Goal: Task Accomplishment & Management: Use online tool/utility

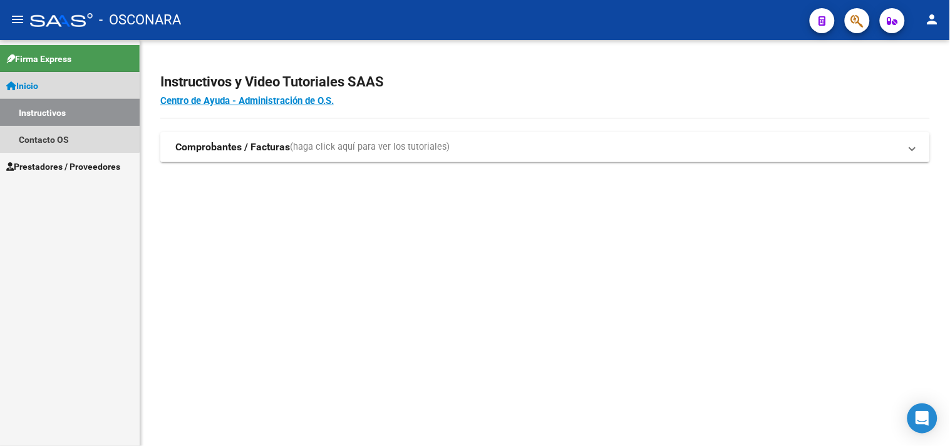
click at [61, 110] on link "Instructivos" at bounding box center [70, 112] width 140 height 27
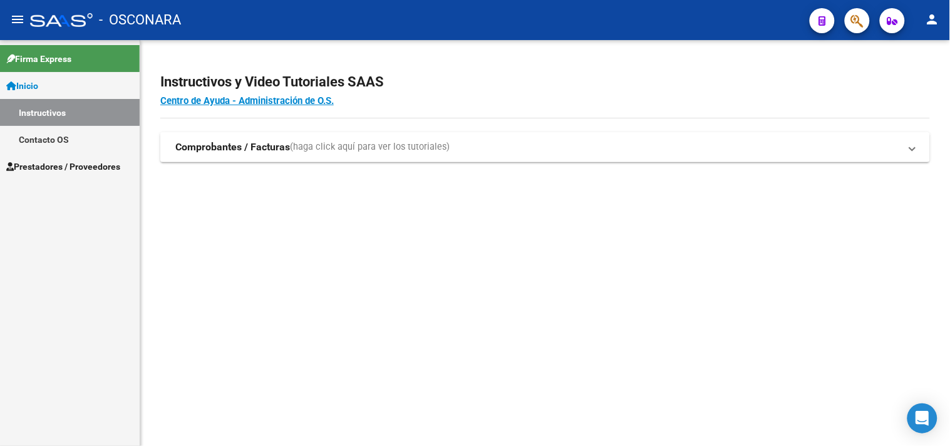
click at [57, 130] on link "Contacto OS" at bounding box center [70, 139] width 140 height 27
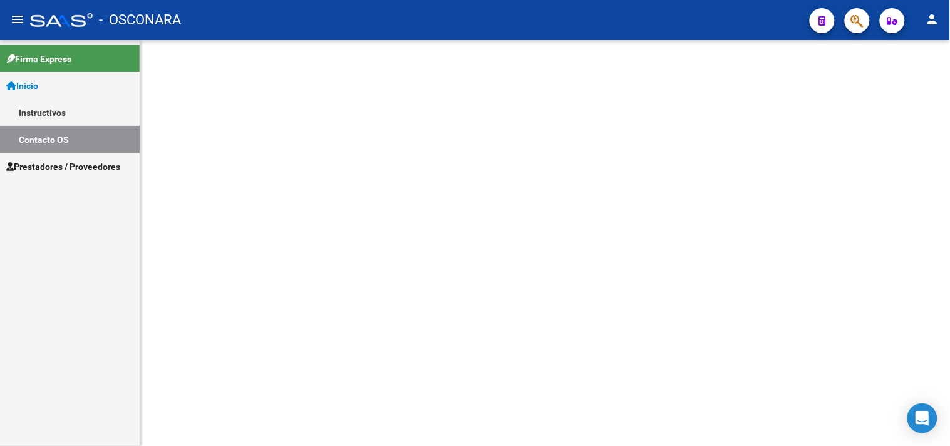
click at [58, 150] on link "Contacto OS" at bounding box center [70, 139] width 140 height 27
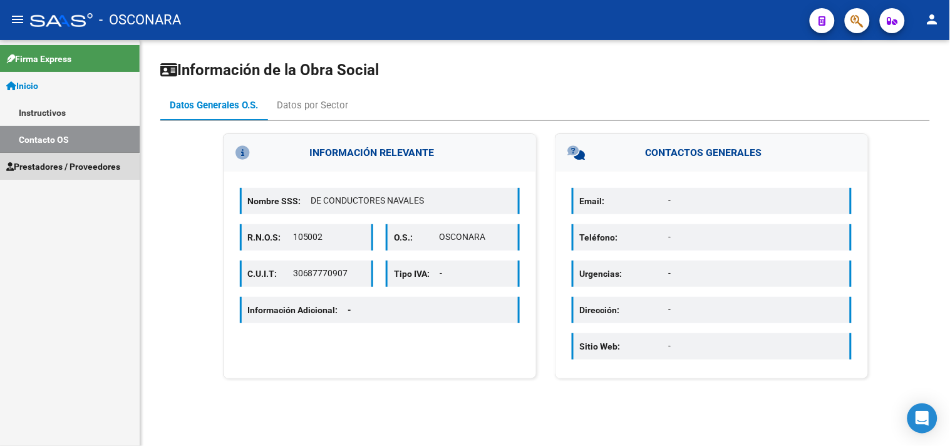
click at [66, 168] on span "Prestadores / Proveedores" at bounding box center [63, 167] width 114 height 14
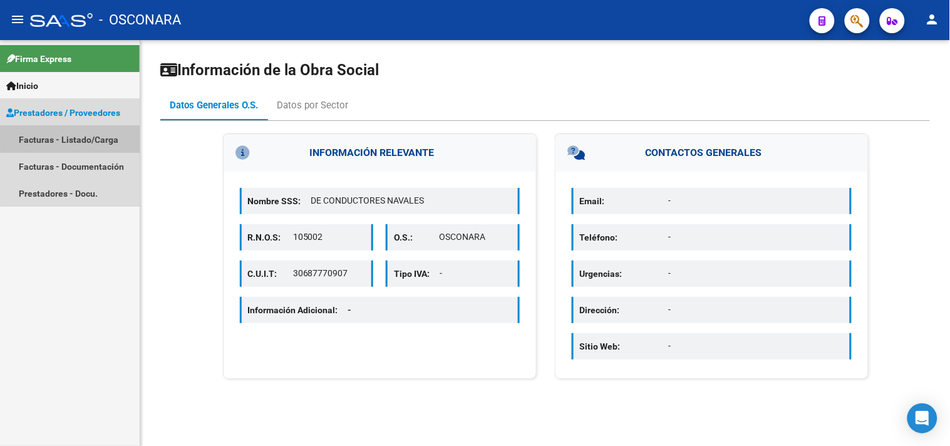
click at [88, 136] on link "Facturas - Listado/Carga" at bounding box center [70, 139] width 140 height 27
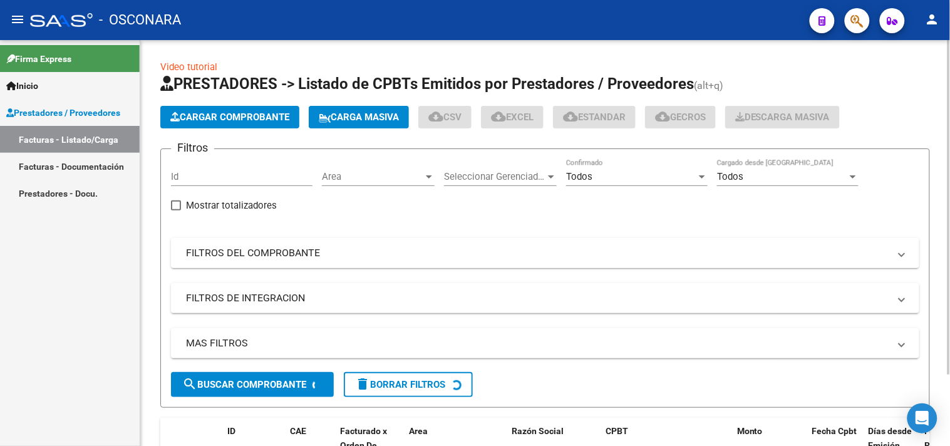
click at [284, 255] on mat-panel-title "FILTROS DEL COMPROBANTE" at bounding box center [537, 253] width 703 height 14
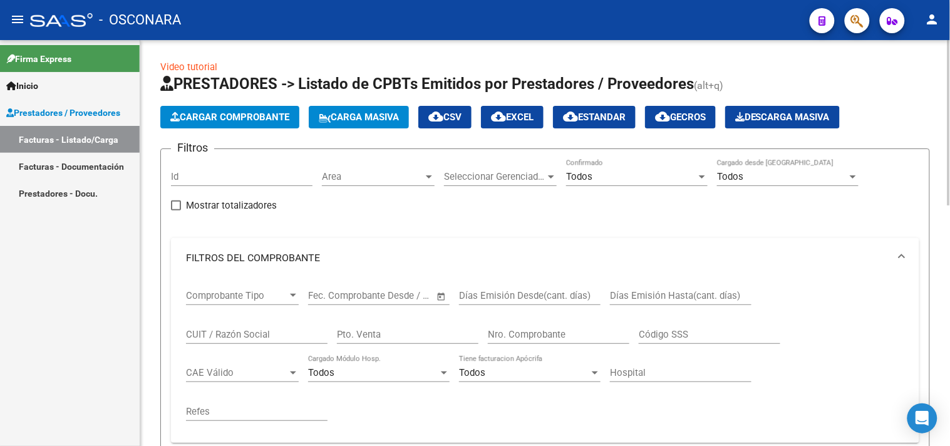
click at [560, 335] on input "Nro. Comprobante" at bounding box center [558, 334] width 141 height 11
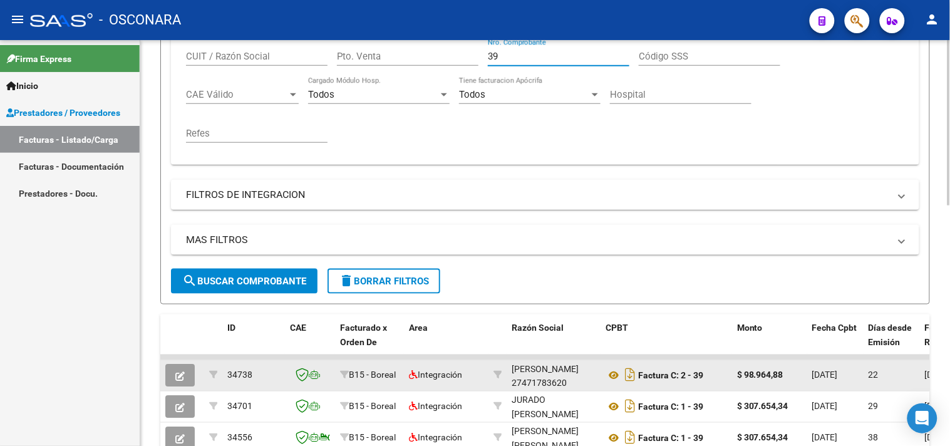
scroll to position [16, 0]
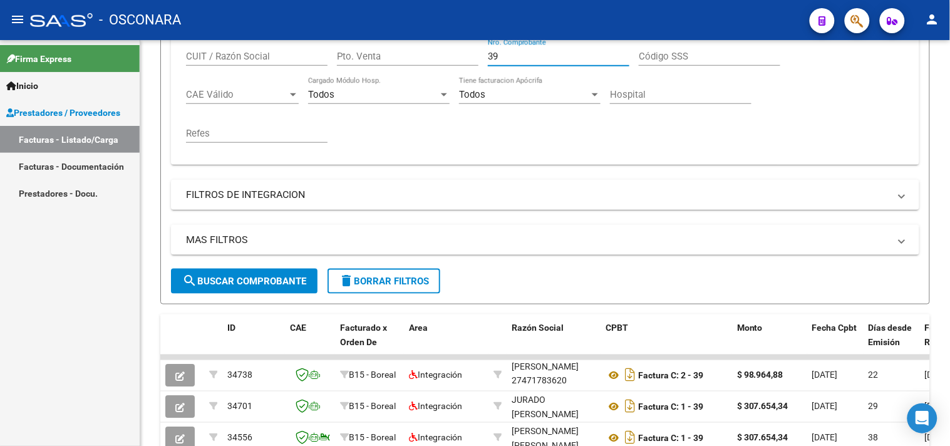
type input "39"
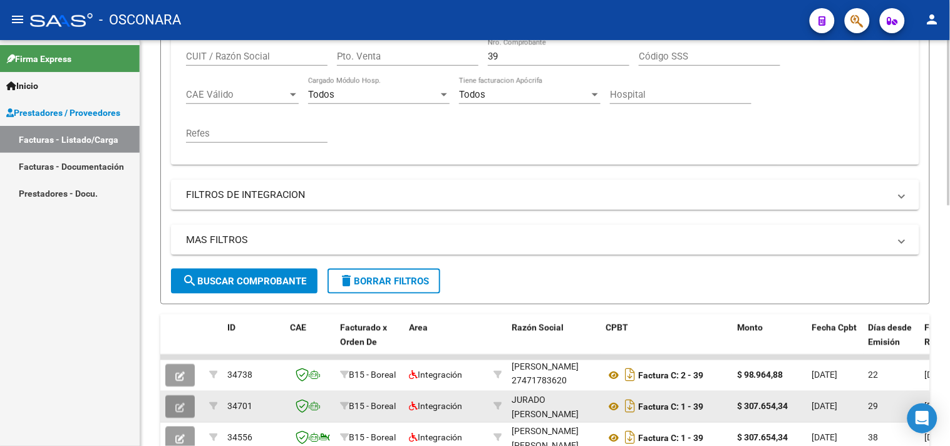
click at [176, 405] on icon "button" at bounding box center [179, 406] width 9 height 9
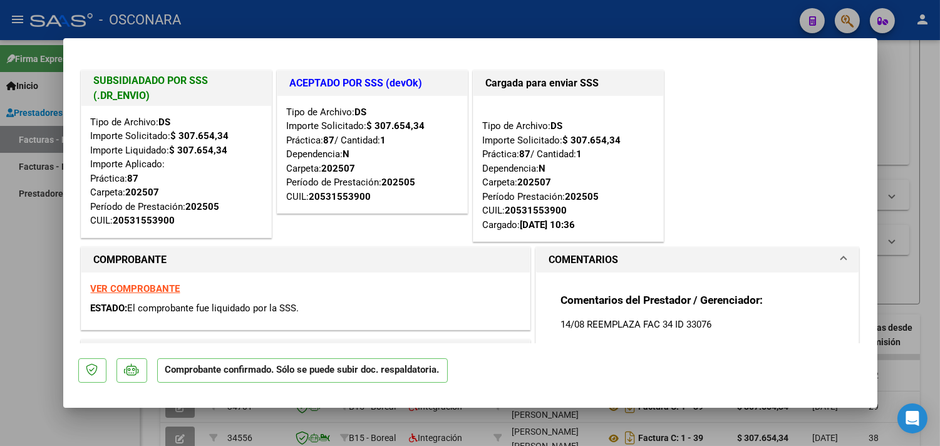
click at [21, 374] on div at bounding box center [470, 223] width 940 height 446
type input "$ 0,00"
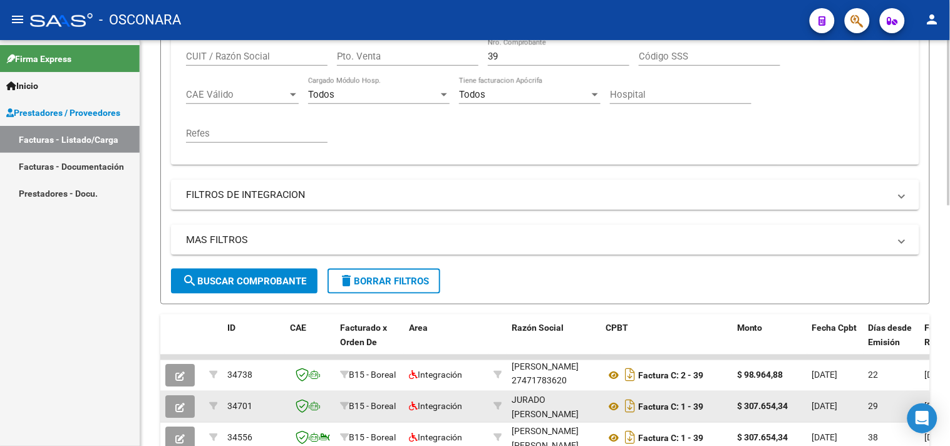
click at [779, 401] on strong "$ 307.654,34" at bounding box center [762, 406] width 51 height 10
click at [822, 409] on span "[DATE]" at bounding box center [825, 406] width 26 height 10
click at [879, 402] on div "29" at bounding box center [891, 406] width 46 height 14
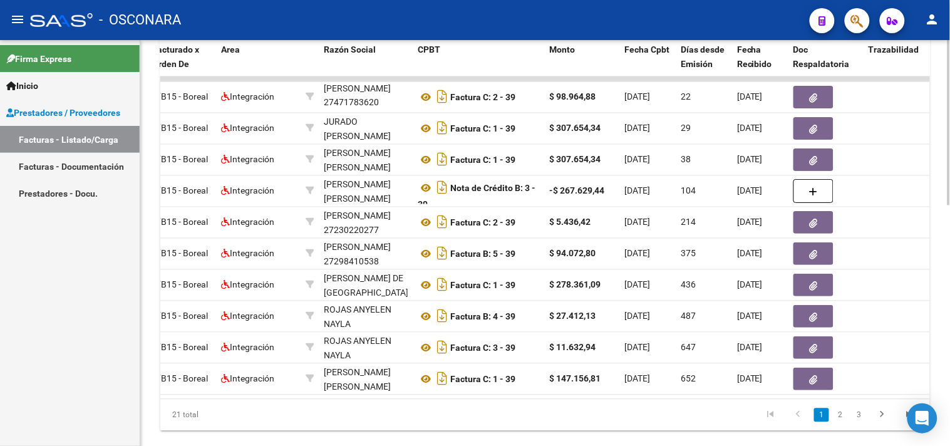
scroll to position [0, 193]
